Goal: Transaction & Acquisition: Purchase product/service

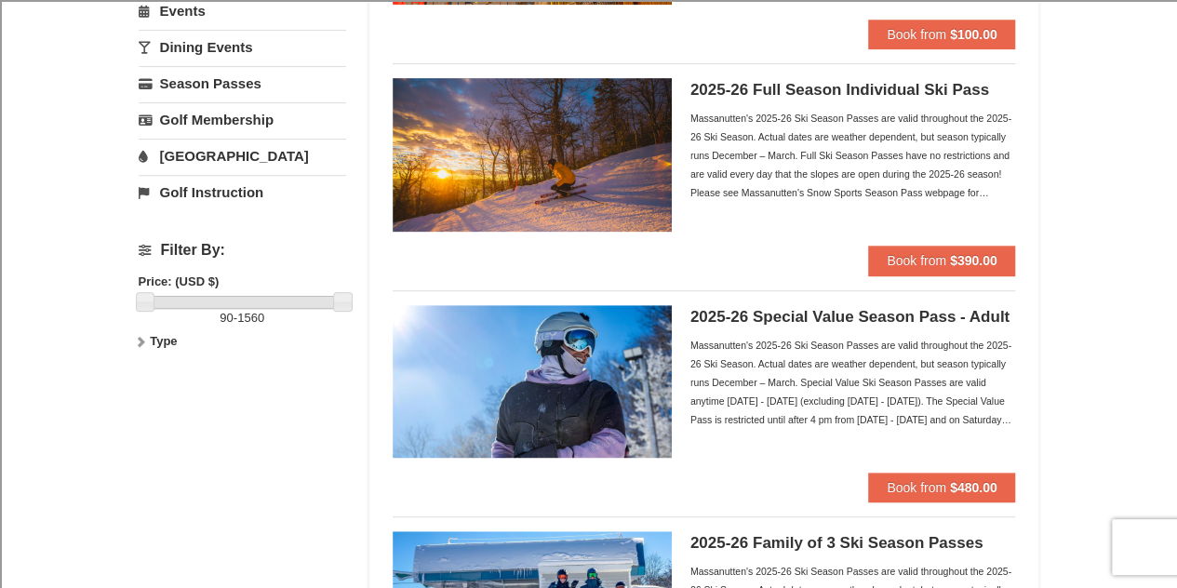
scroll to position [350, 0]
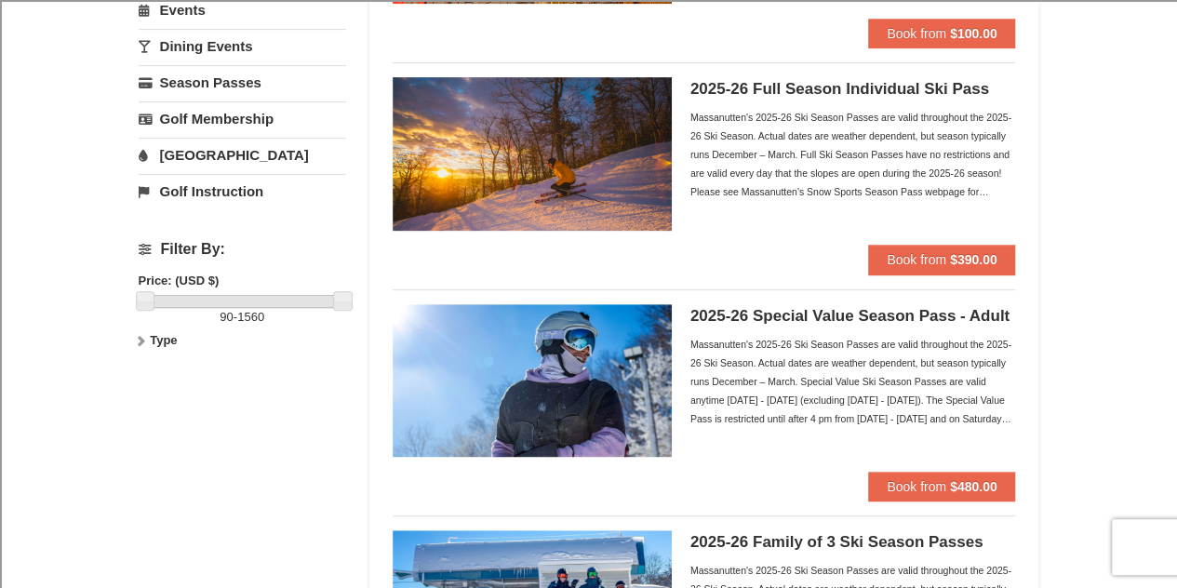
click at [772, 168] on div "Massanutten's 2025-26 Ski Season Passes are valid throughout the 2025-26 Ski Se…" at bounding box center [854, 154] width 326 height 93
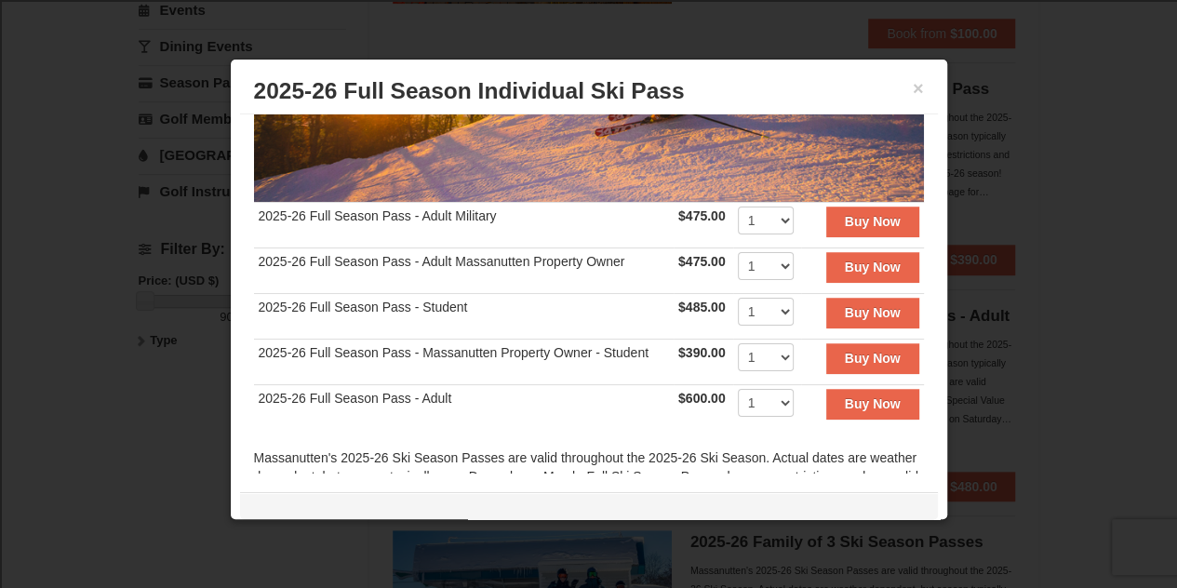
scroll to position [293, 0]
click at [772, 168] on img at bounding box center [589, 18] width 670 height 367
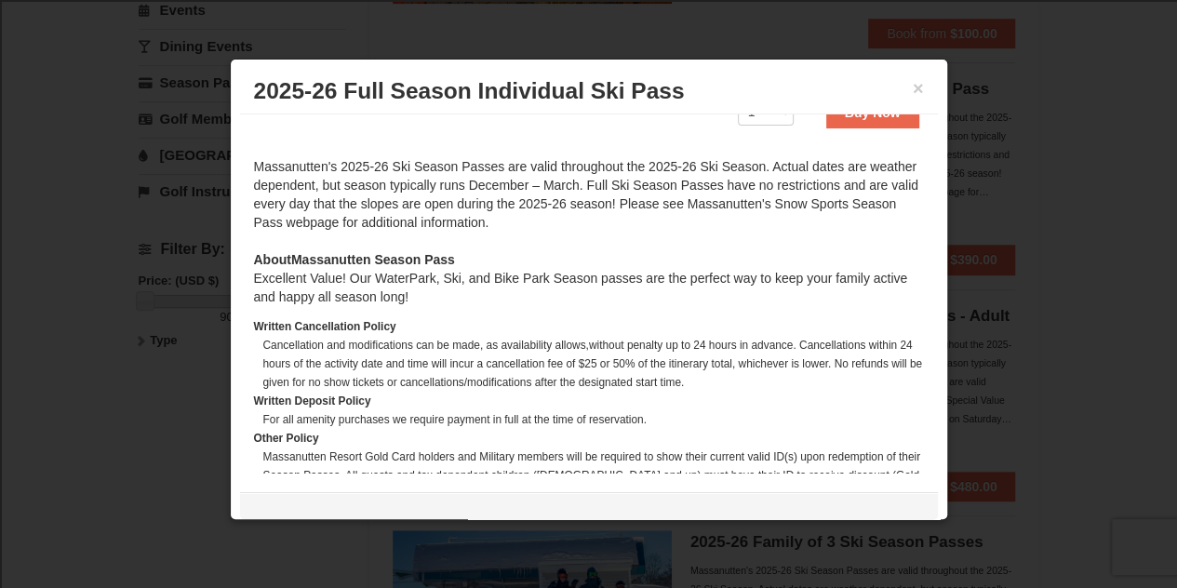
scroll to position [594, 0]
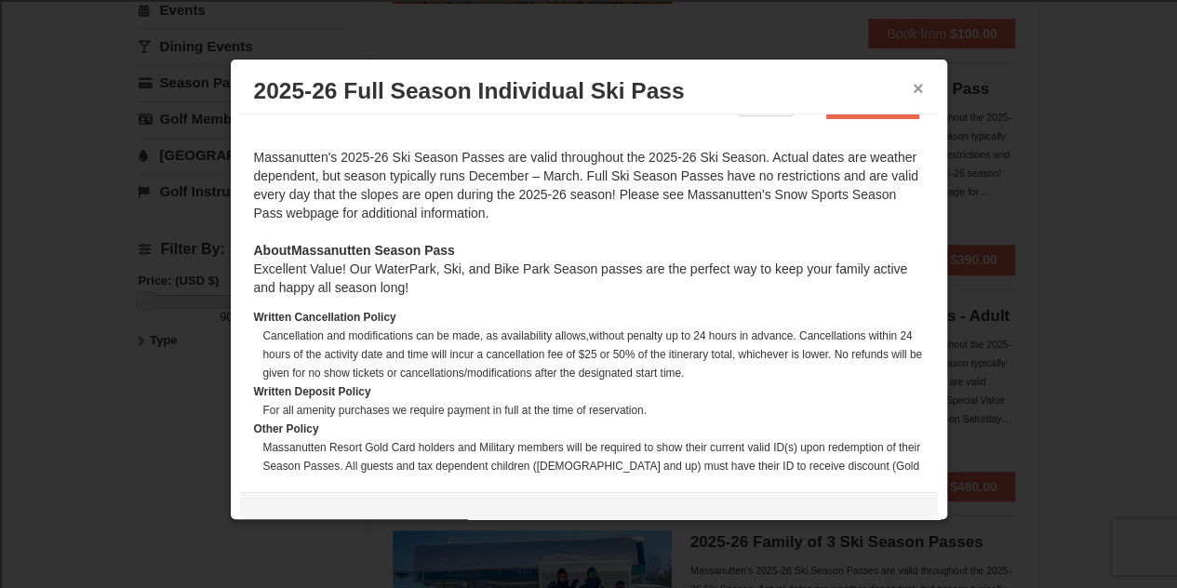
click at [913, 86] on button "×" at bounding box center [918, 88] width 11 height 19
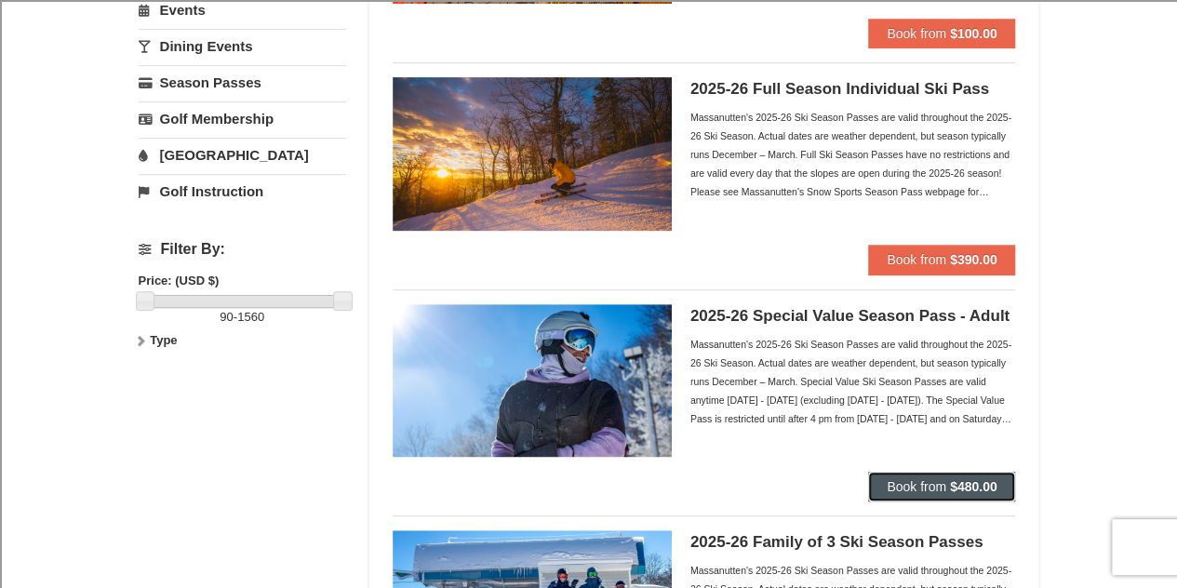
click at [932, 490] on span "Book from" at bounding box center [917, 486] width 60 height 15
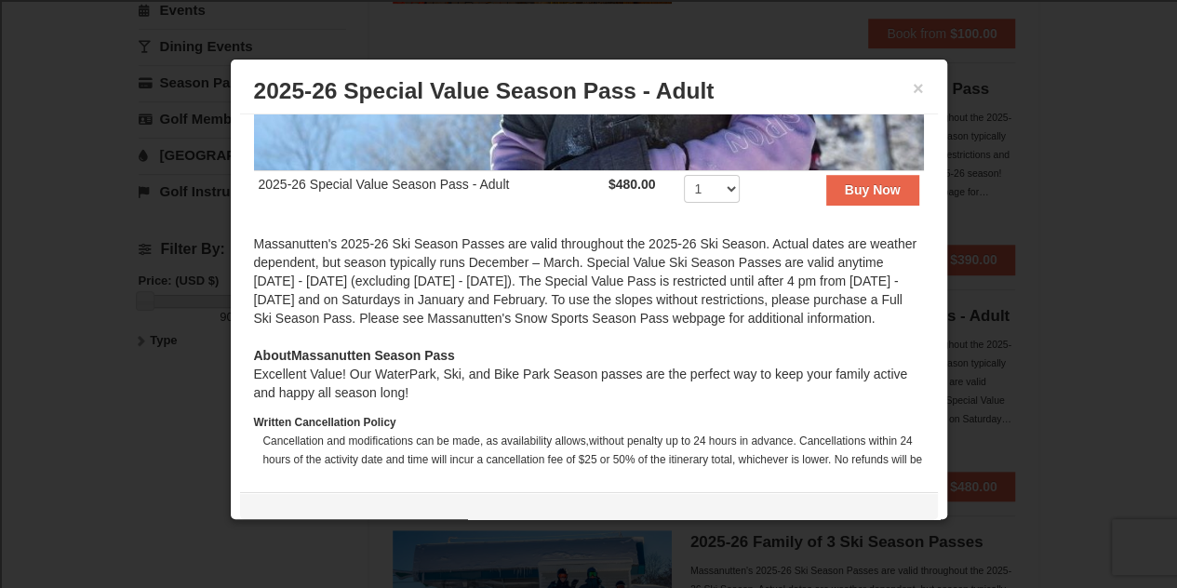
scroll to position [327, 0]
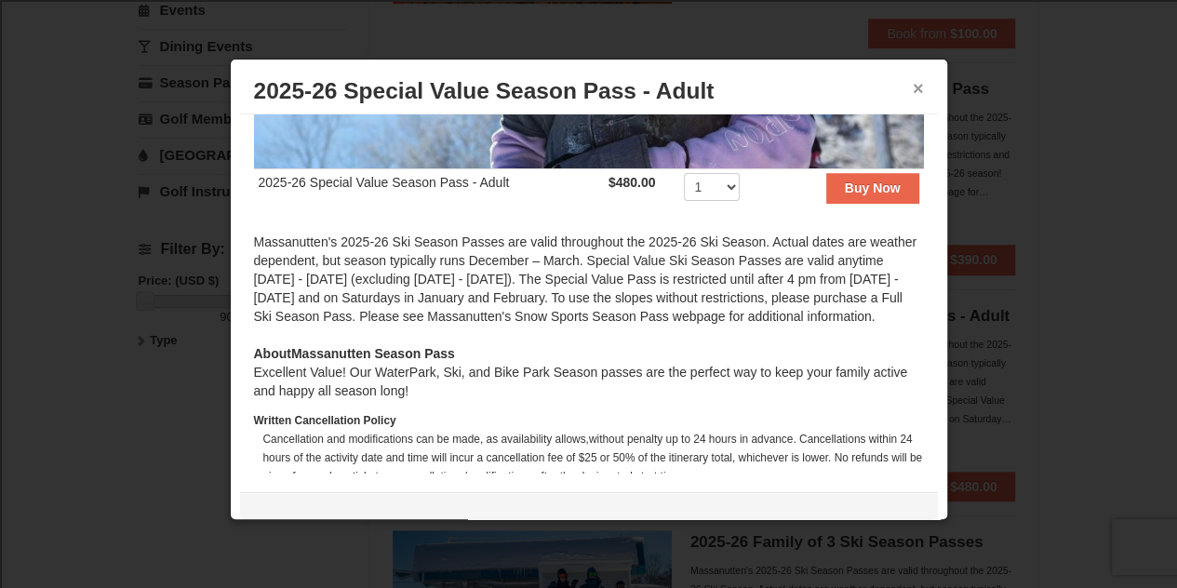
click at [913, 86] on button "×" at bounding box center [918, 88] width 11 height 19
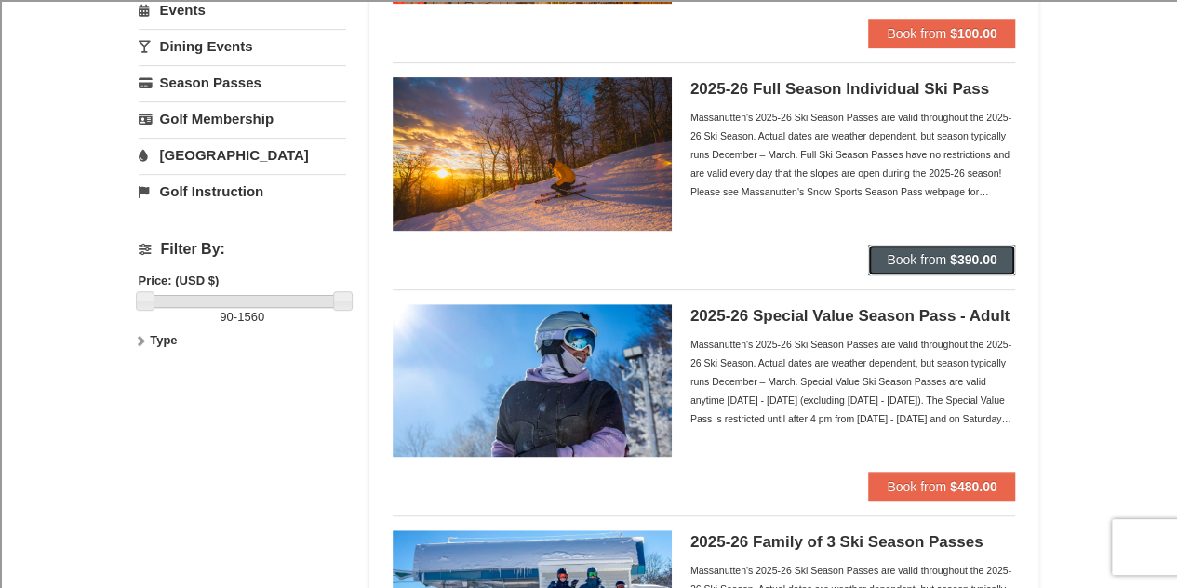
click at [920, 245] on button "Book from $390.00" at bounding box center [941, 260] width 147 height 30
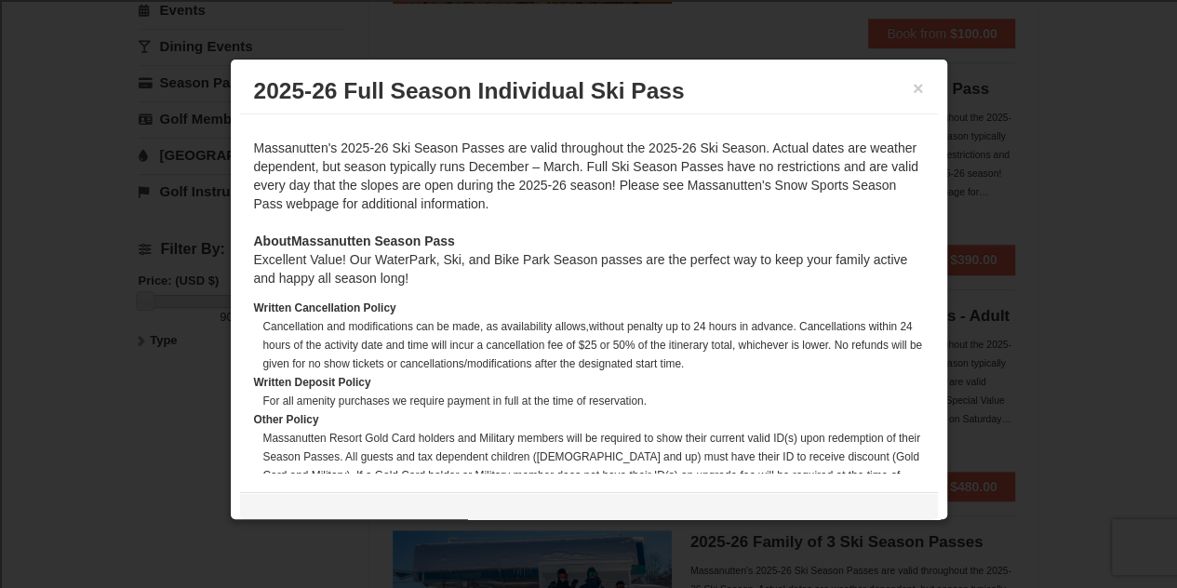
scroll to position [667, 0]
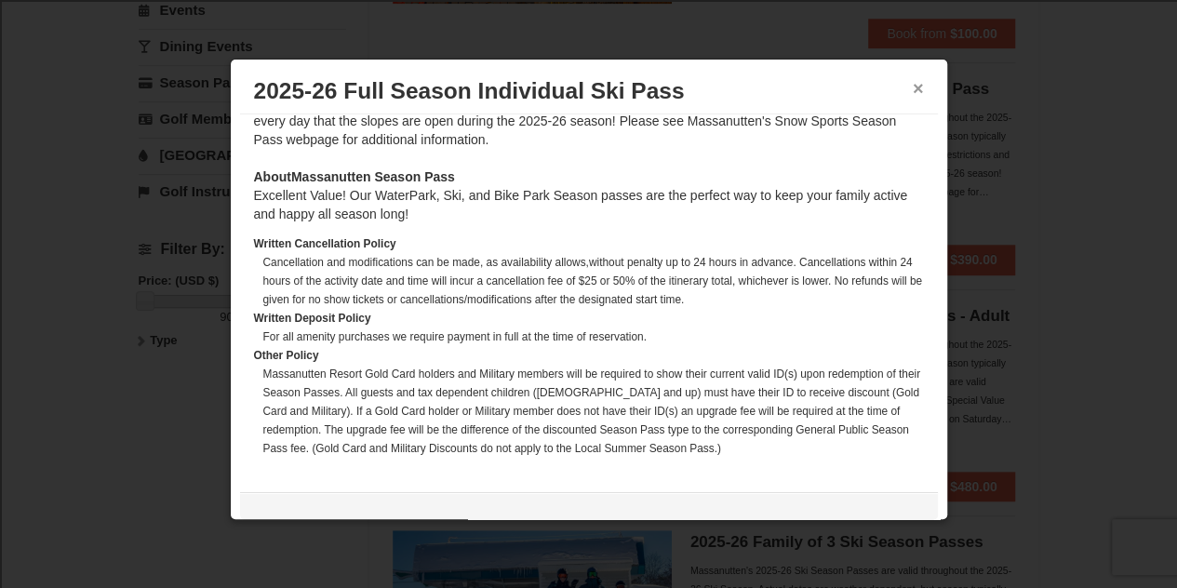
click at [913, 95] on button "×" at bounding box center [918, 88] width 11 height 19
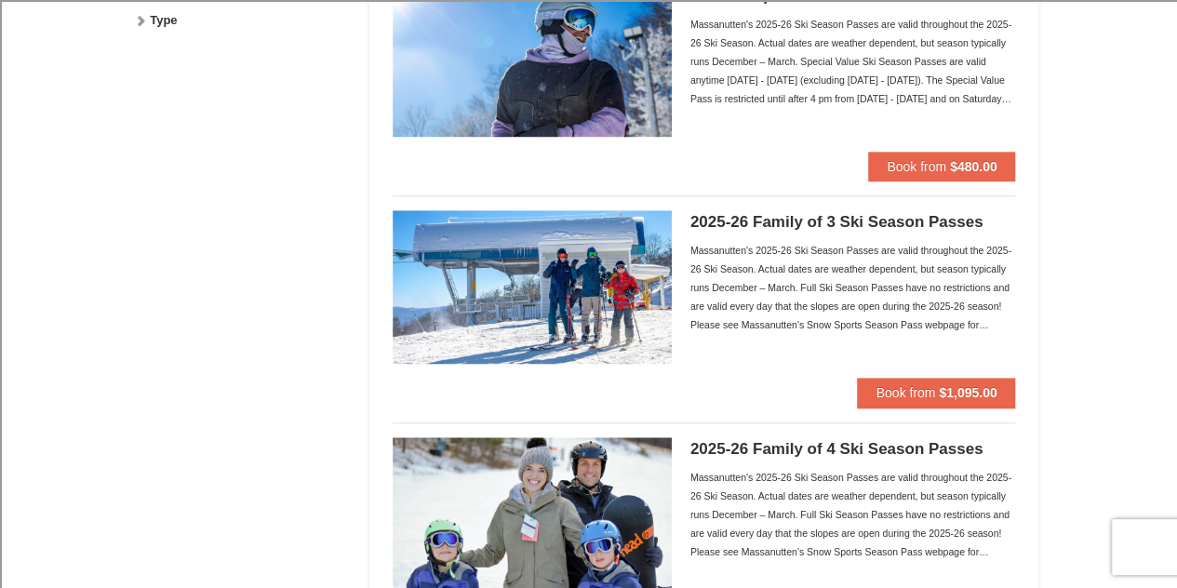
scroll to position [673, 0]
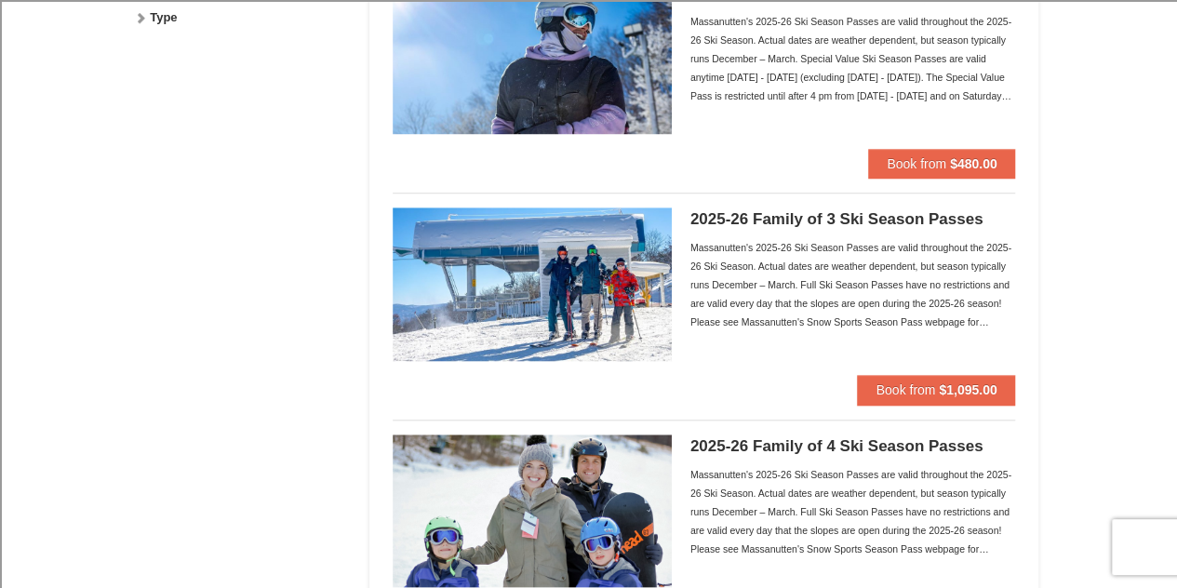
click at [903, 369] on div "2025-26 Family of 3 Ski Season Passes Massanutten's 2025-26 Ski Season Passes a…" at bounding box center [854, 292] width 326 height 168
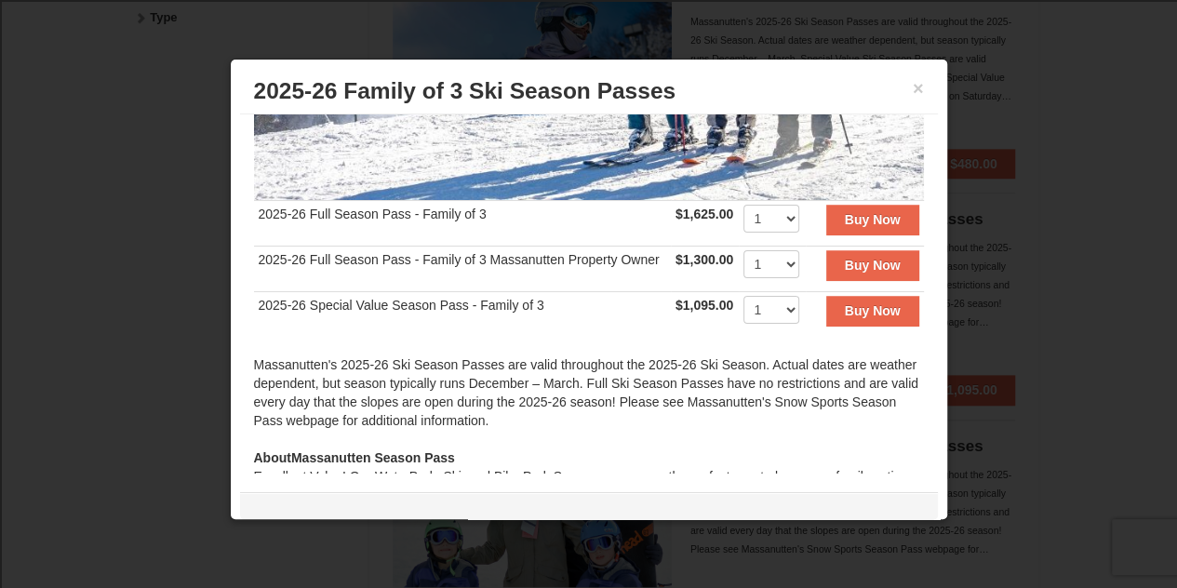
scroll to position [305, 0]
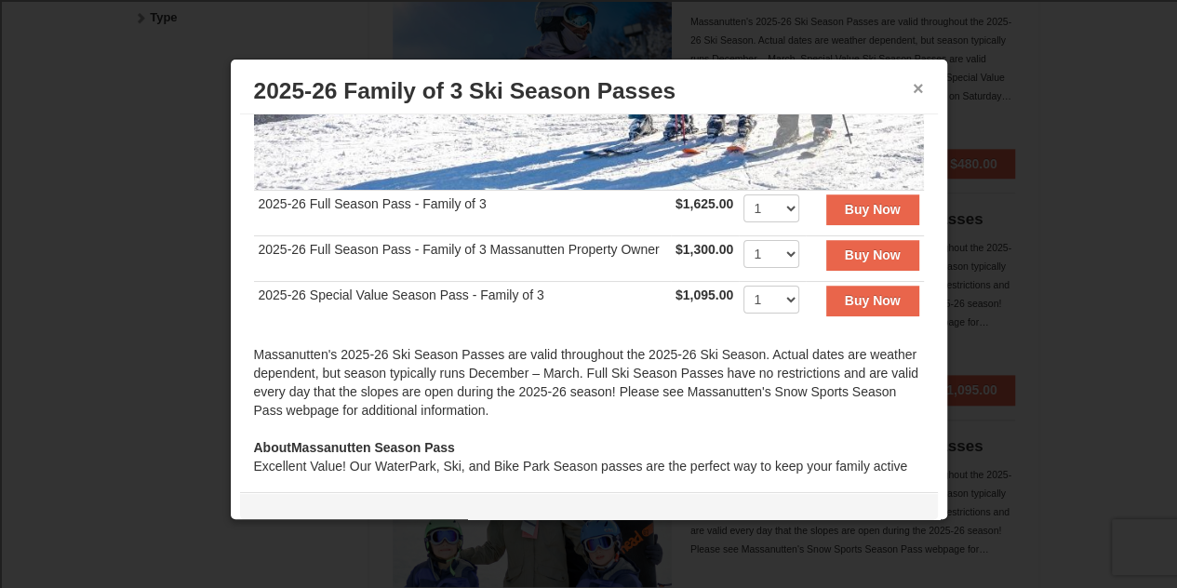
click at [913, 87] on button "×" at bounding box center [918, 88] width 11 height 19
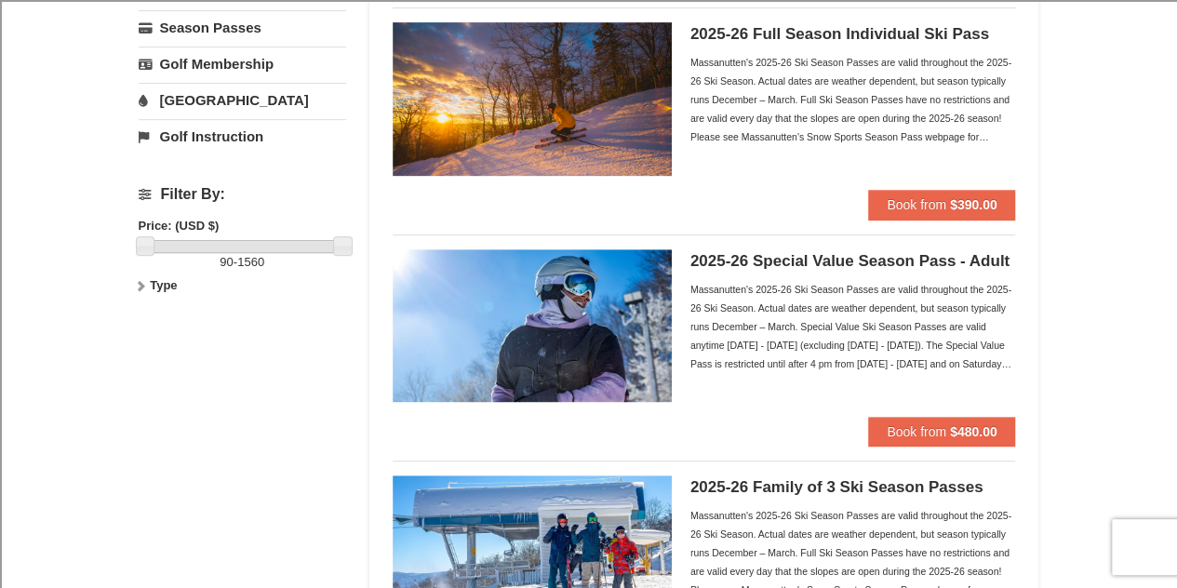
scroll to position [401, 0]
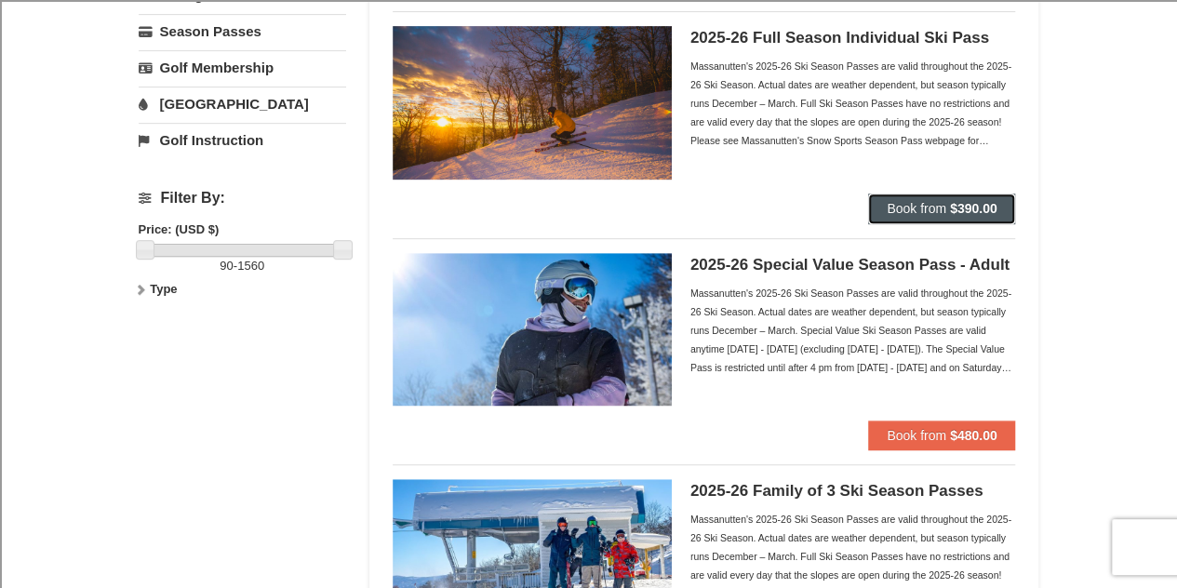
click at [930, 208] on span "Book from" at bounding box center [917, 208] width 60 height 15
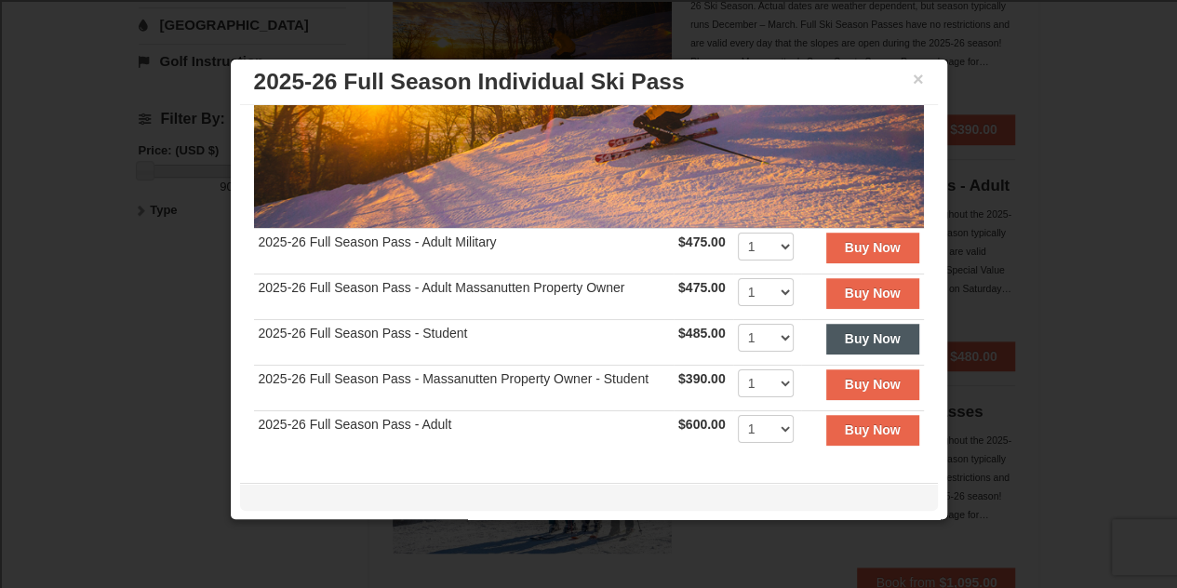
scroll to position [257, 0]
